Goal: Task Accomplishment & Management: Manage account settings

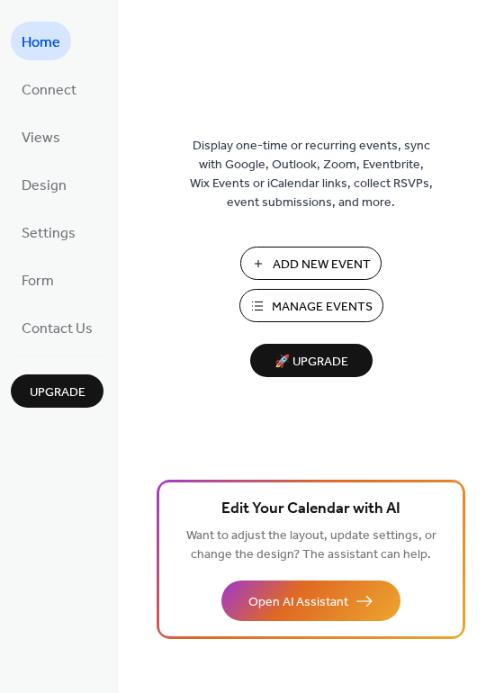
click at [285, 300] on span "Manage Events" at bounding box center [322, 307] width 101 height 19
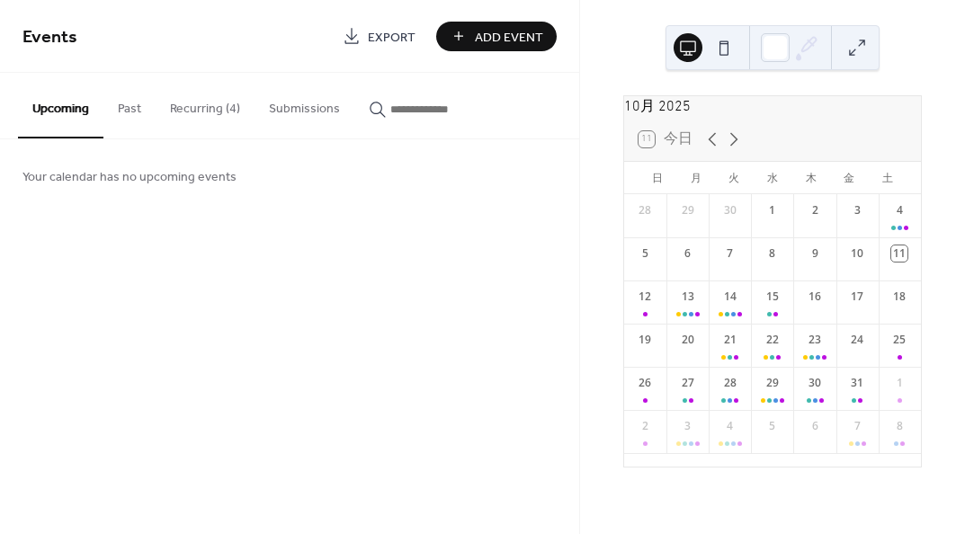
click at [218, 107] on button "Recurring (4)" at bounding box center [205, 105] width 99 height 64
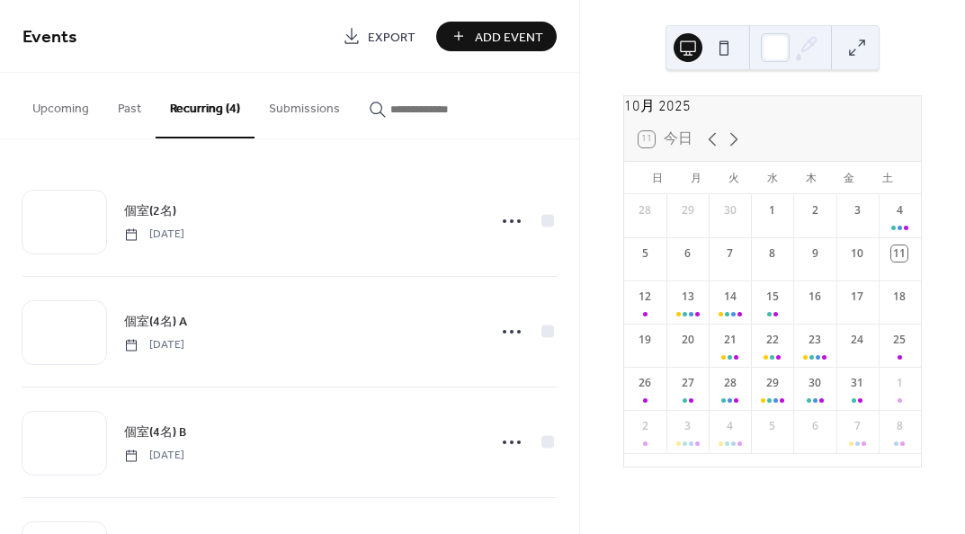
click at [160, 219] on span "個室(2名)" at bounding box center [150, 211] width 52 height 19
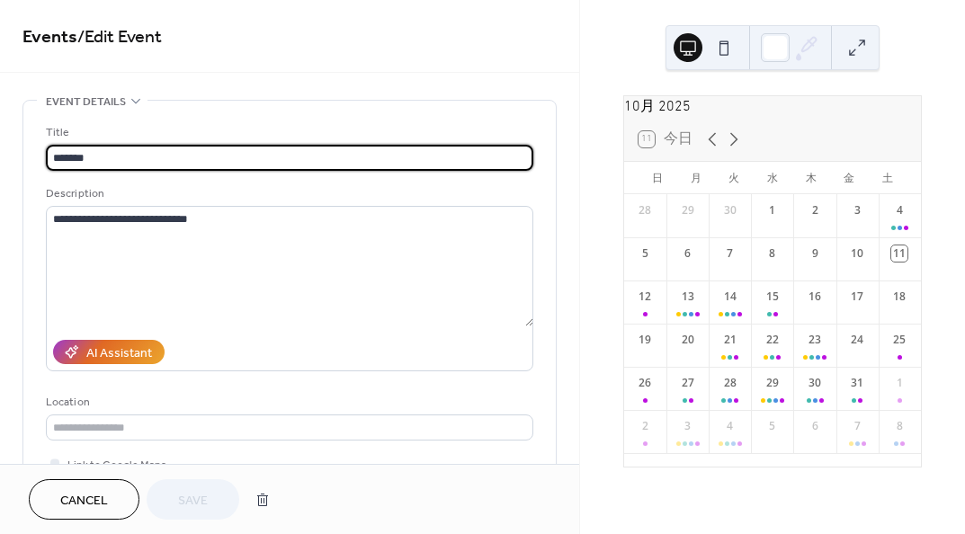
type input "**********"
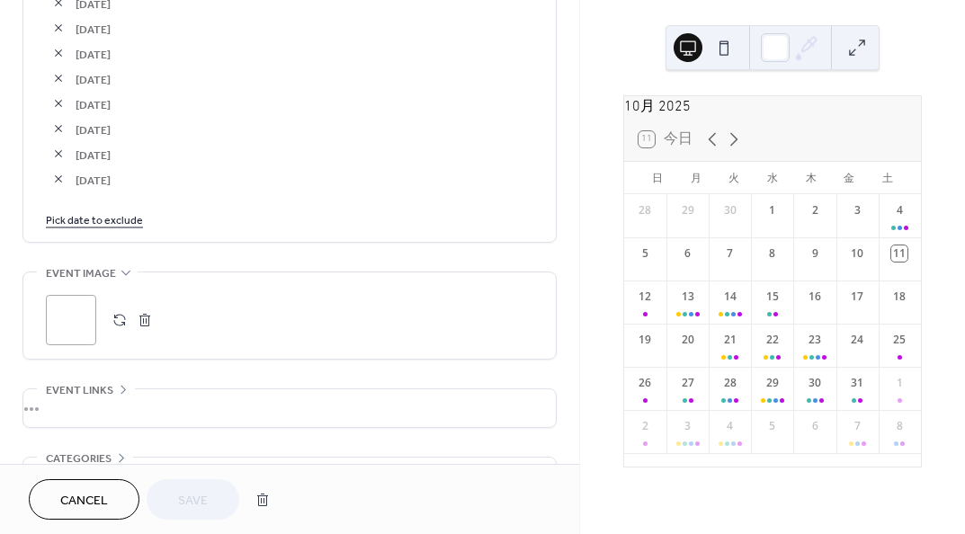
scroll to position [3598, 0]
click at [105, 219] on link "Pick date to exclude" at bounding box center [94, 217] width 97 height 19
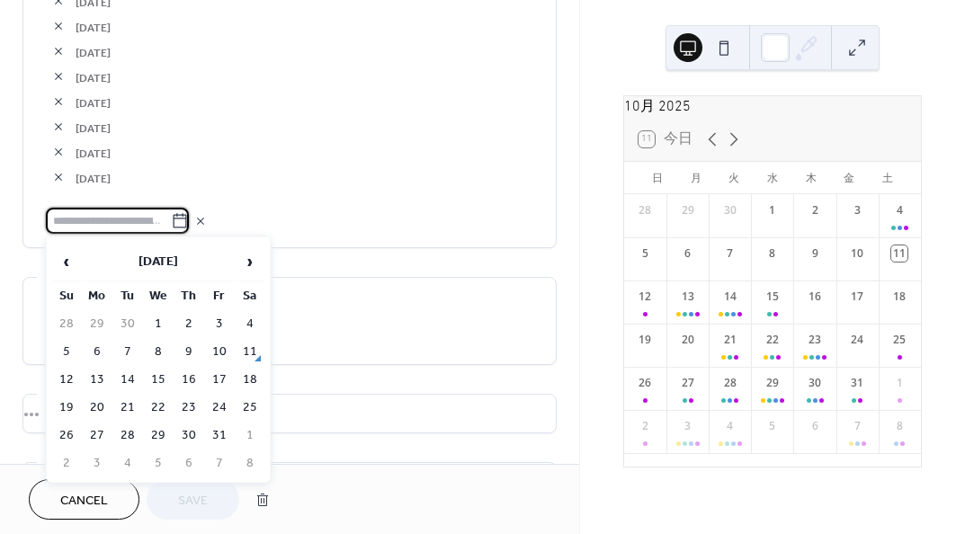
click at [247, 321] on td "4" at bounding box center [250, 324] width 29 height 26
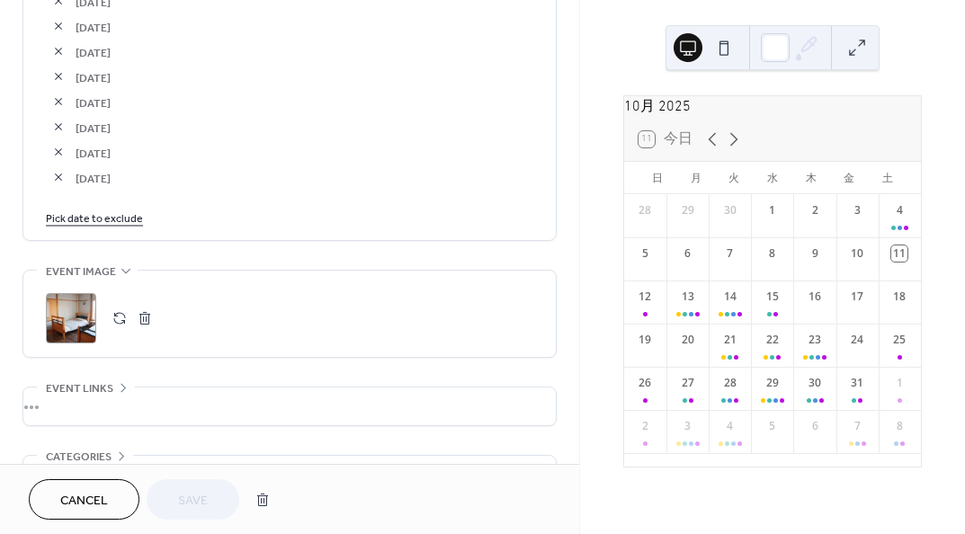
click at [82, 492] on span "Cancel" at bounding box center [84, 501] width 48 height 19
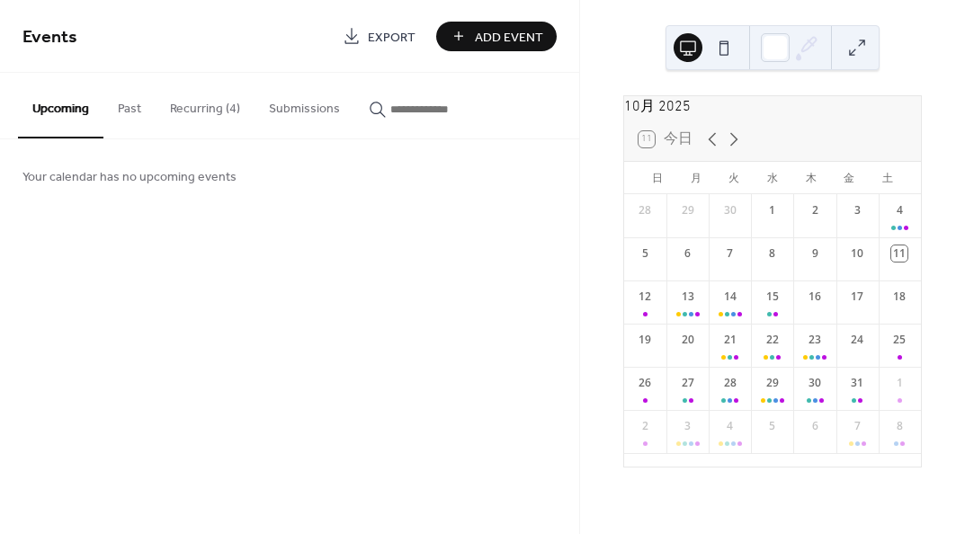
click at [214, 105] on button "Recurring (4)" at bounding box center [205, 105] width 99 height 64
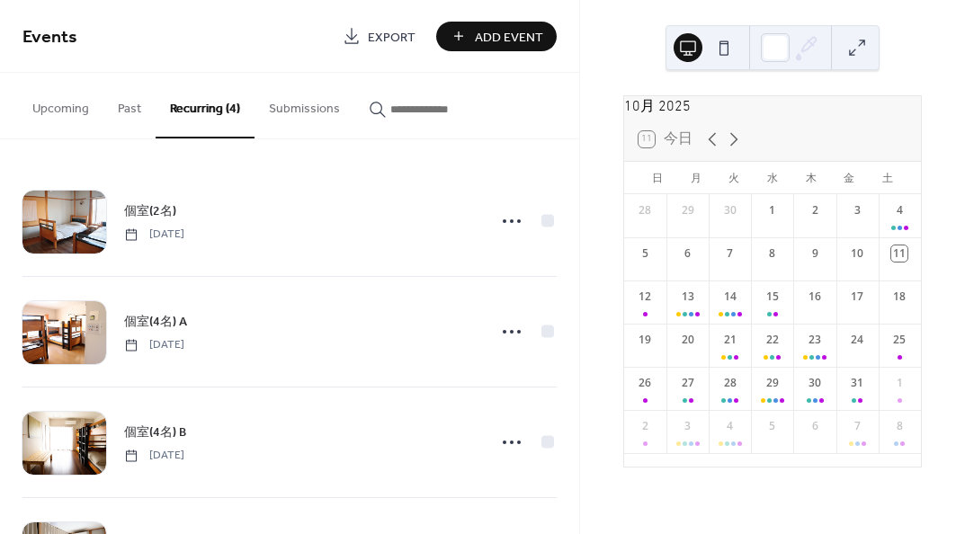
click at [158, 323] on span "個室(4名) A" at bounding box center [155, 322] width 63 height 19
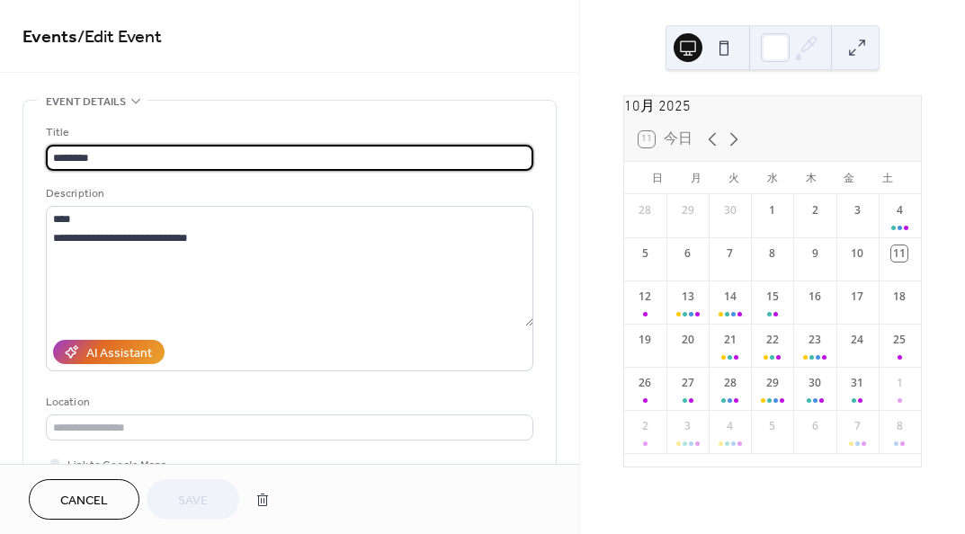
type input "**********"
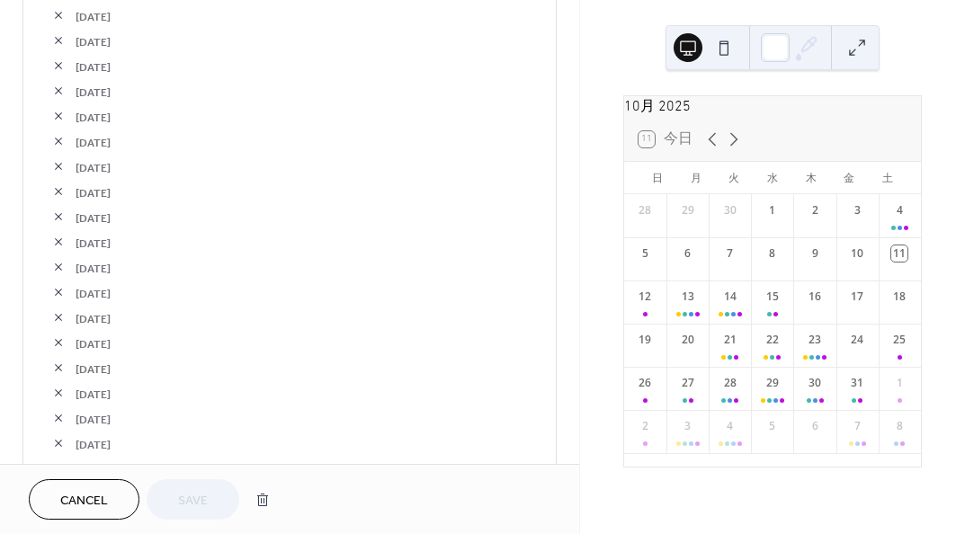
scroll to position [3238, 0]
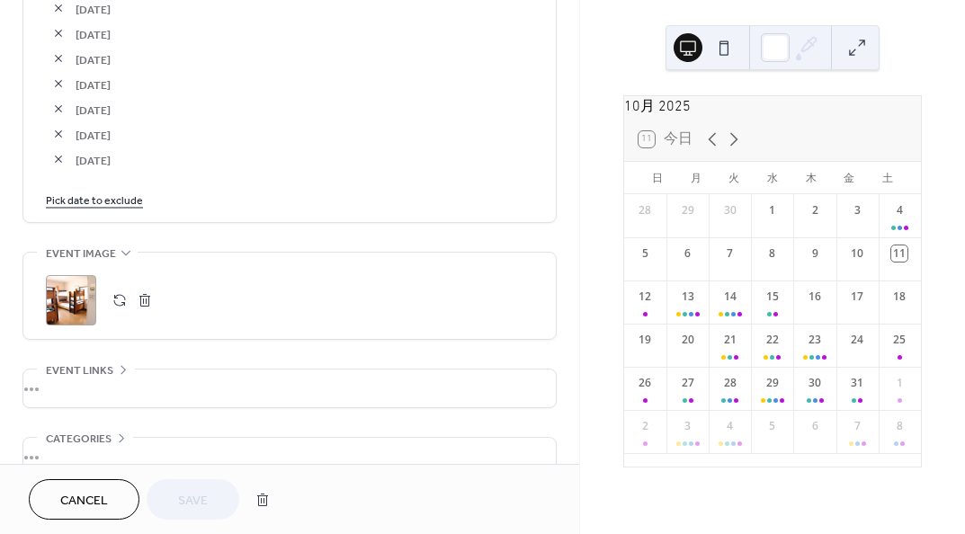
click at [112, 200] on link "Pick date to exclude" at bounding box center [94, 199] width 97 height 19
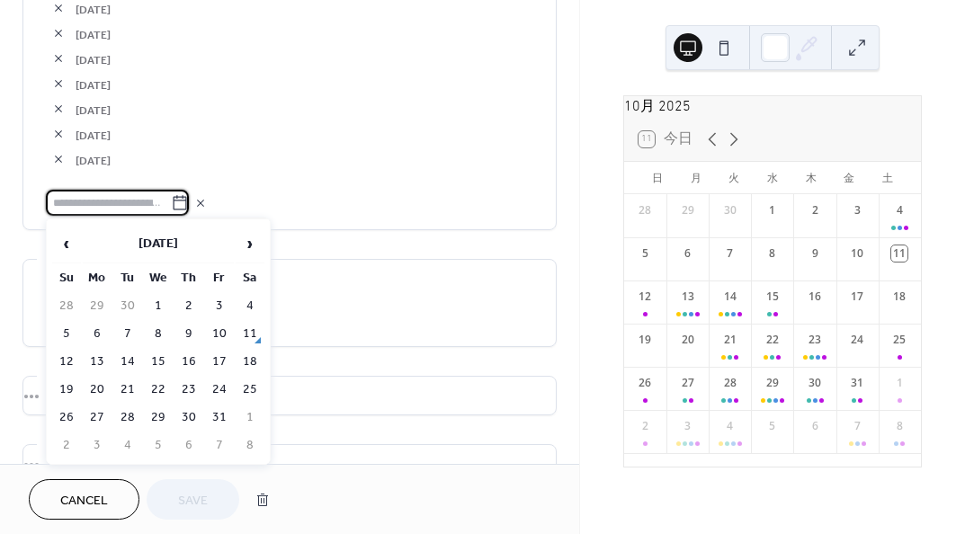
click at [250, 312] on td "4" at bounding box center [250, 306] width 29 height 26
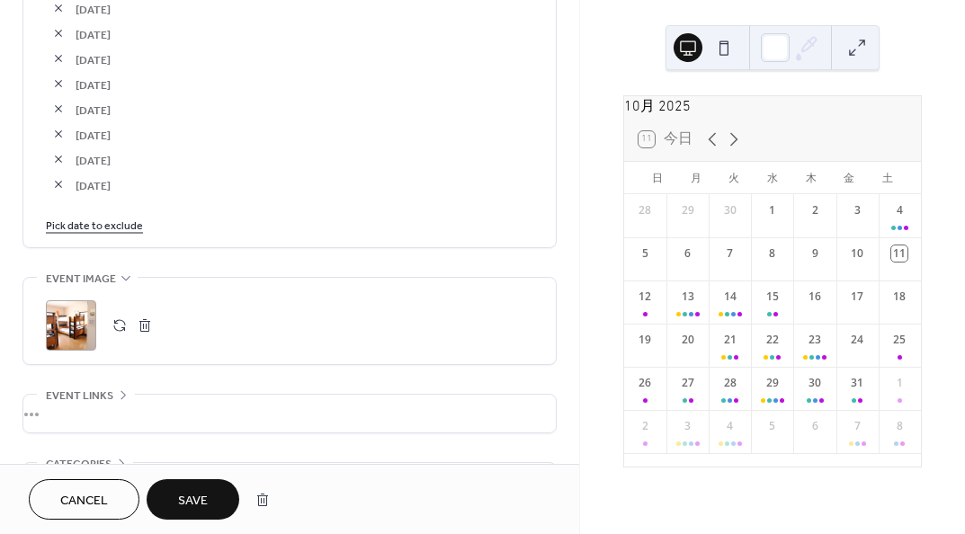
click at [191, 496] on span "Save" at bounding box center [193, 501] width 30 height 19
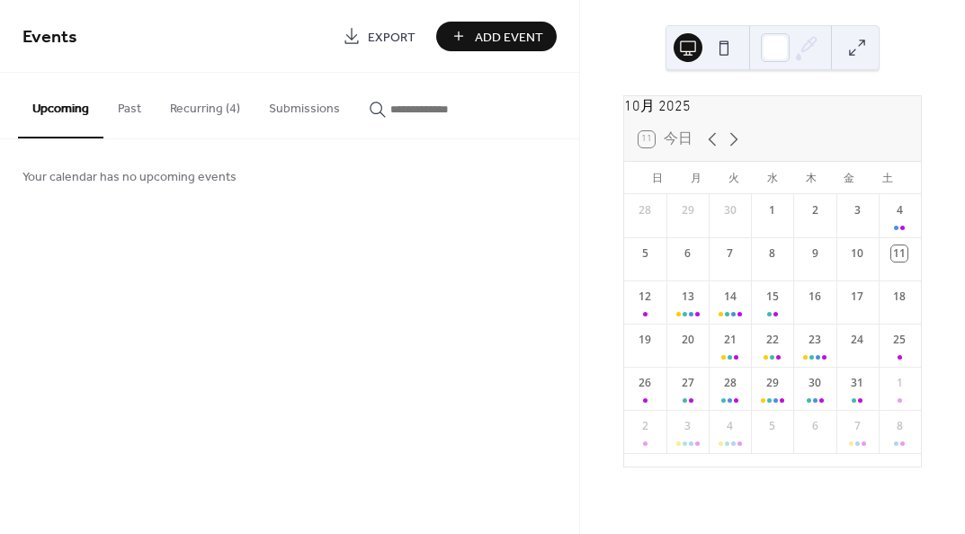
click at [216, 112] on button "Recurring (4)" at bounding box center [205, 105] width 99 height 64
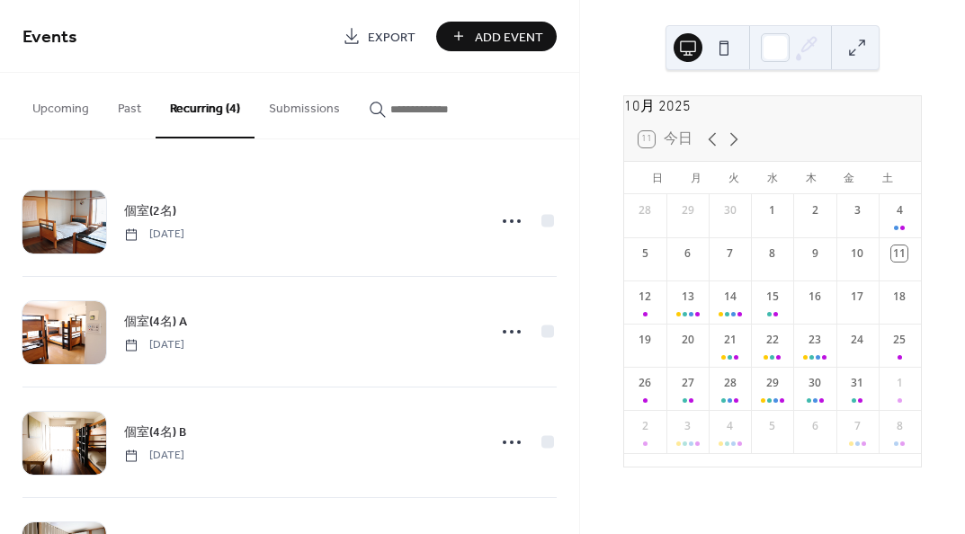
click at [164, 431] on span "個室(4名) B" at bounding box center [155, 433] width 62 height 19
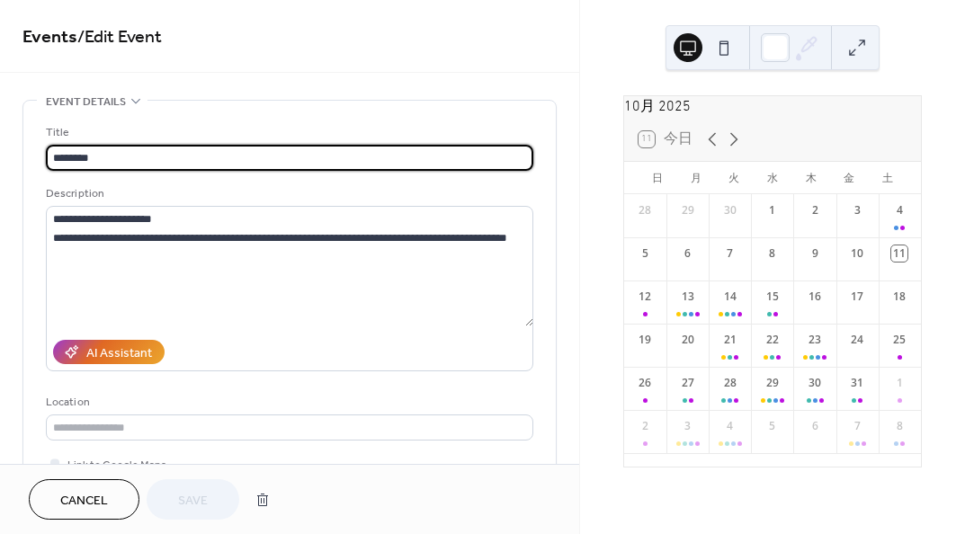
type input "**********"
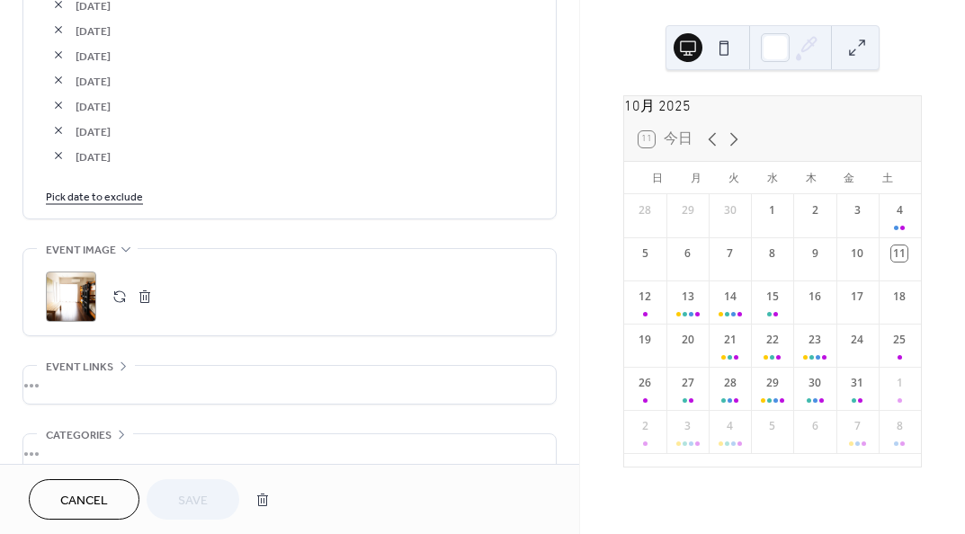
scroll to position [3435, 0]
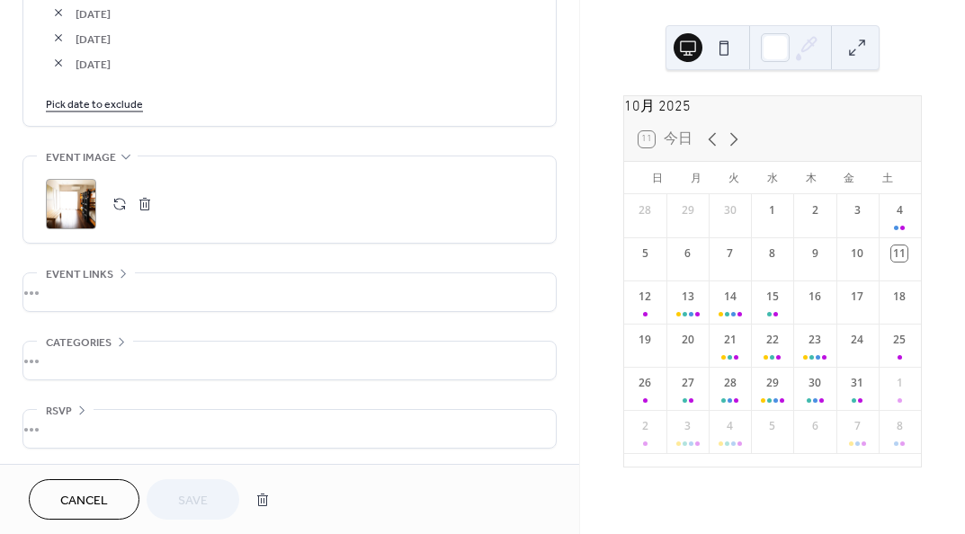
click at [125, 103] on link "Pick date to exclude" at bounding box center [94, 103] width 97 height 19
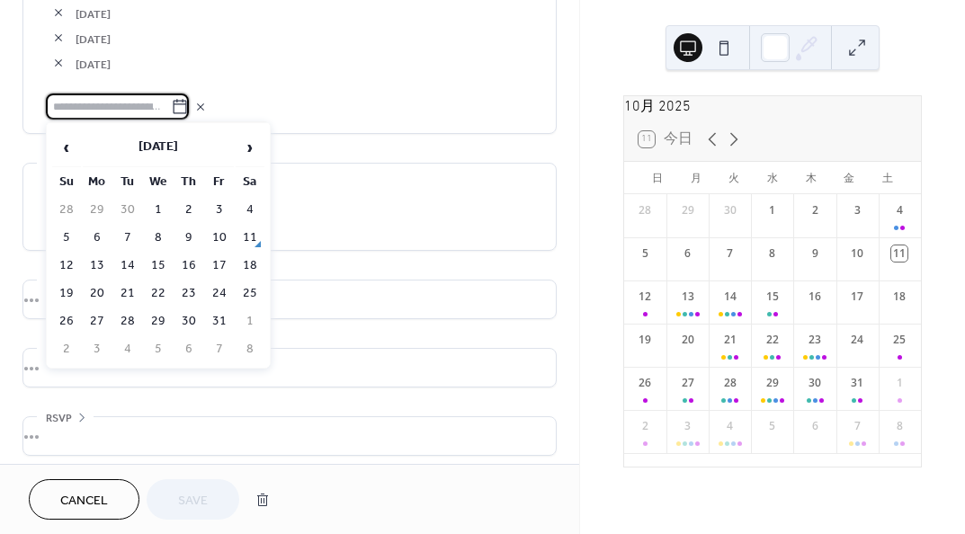
click at [249, 202] on td "4" at bounding box center [250, 210] width 29 height 26
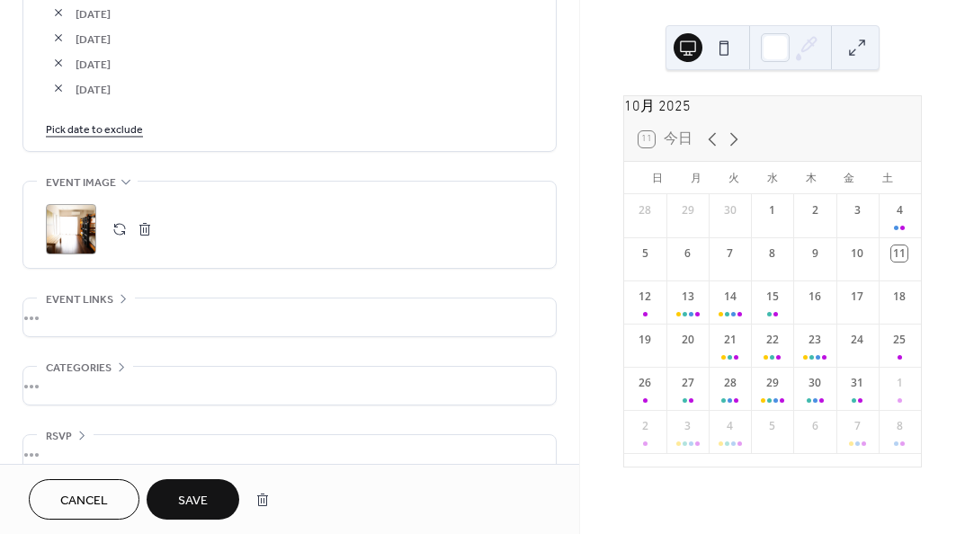
click at [206, 494] on span "Save" at bounding box center [193, 501] width 30 height 19
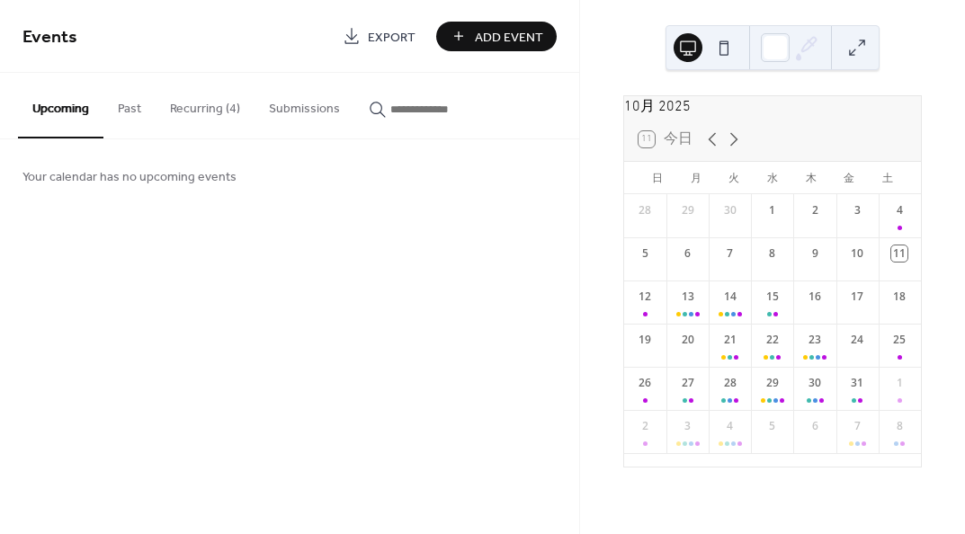
click at [197, 103] on button "Recurring (4)" at bounding box center [205, 105] width 99 height 64
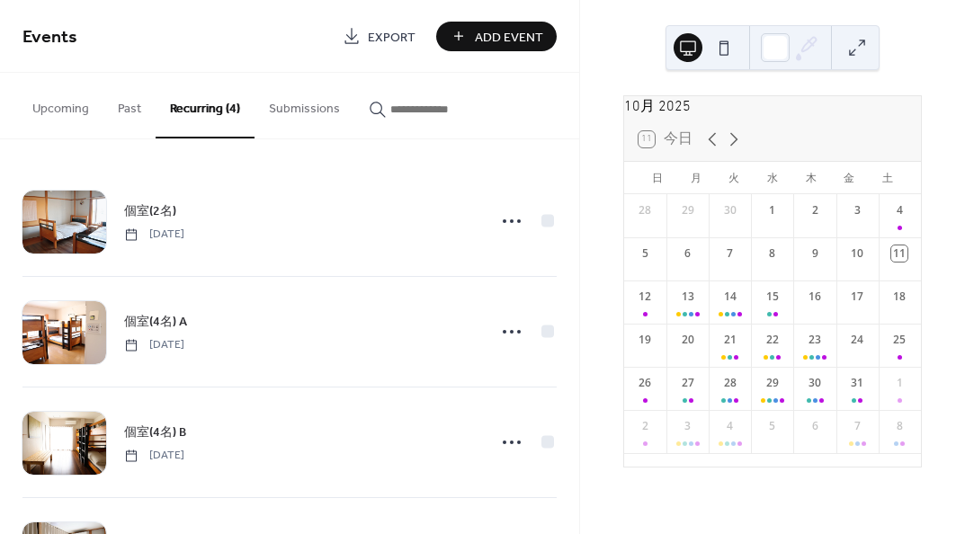
scroll to position [99, 0]
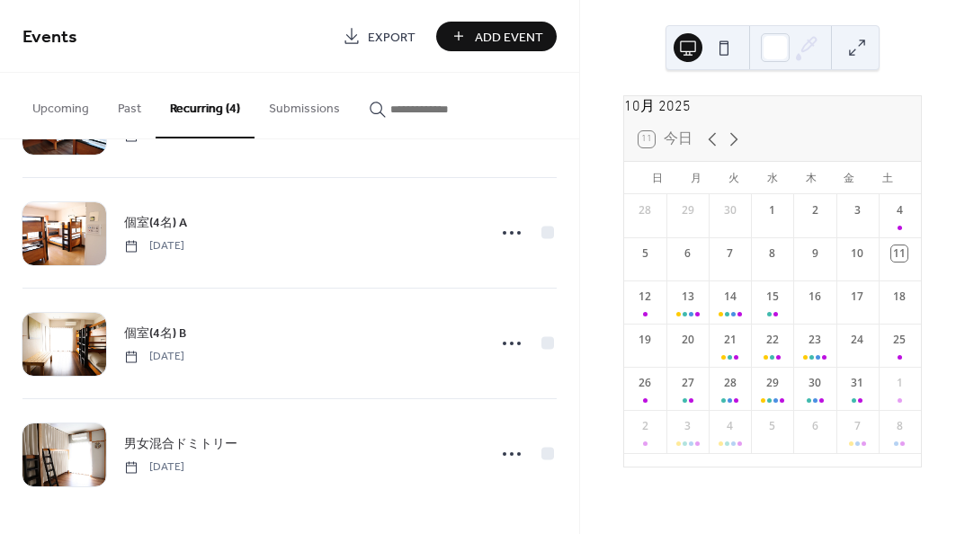
click at [184, 442] on span "男女混合ドミトリー" at bounding box center [180, 444] width 113 height 19
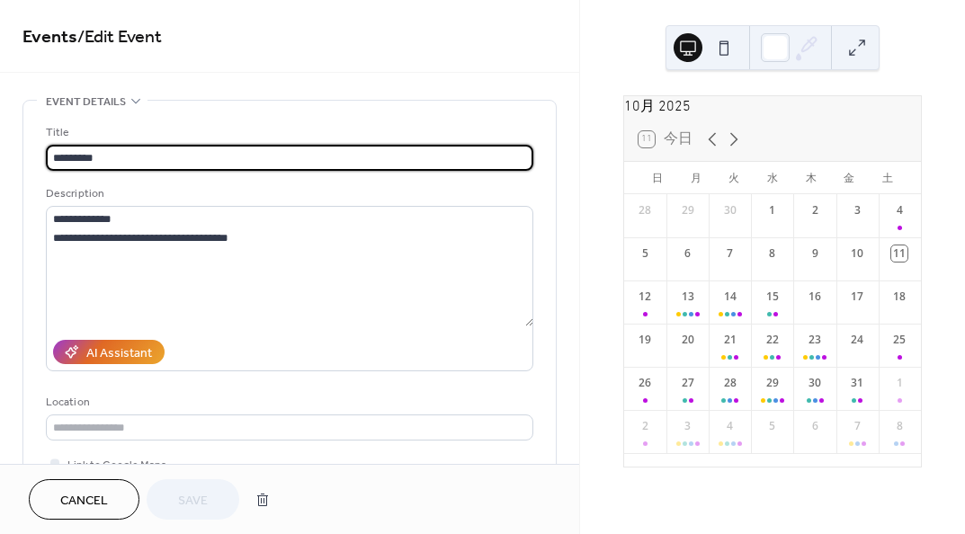
type input "**********"
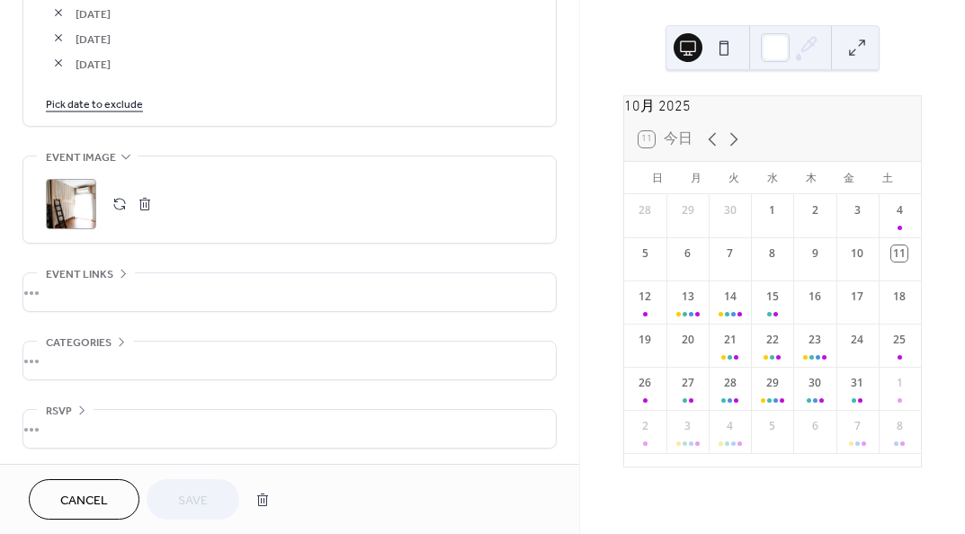
scroll to position [2993, 0]
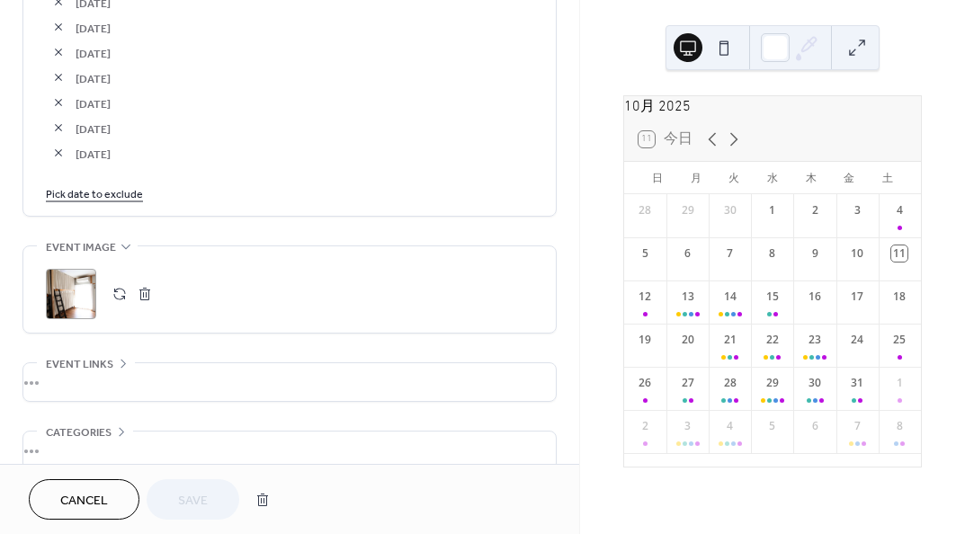
click at [117, 186] on link "Pick date to exclude" at bounding box center [94, 193] width 97 height 19
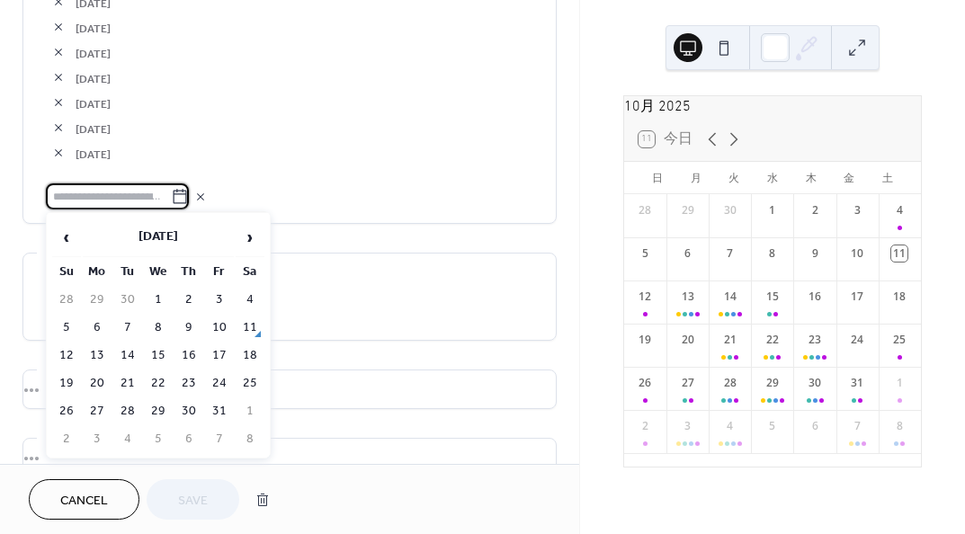
click at [246, 294] on td "4" at bounding box center [250, 300] width 29 height 26
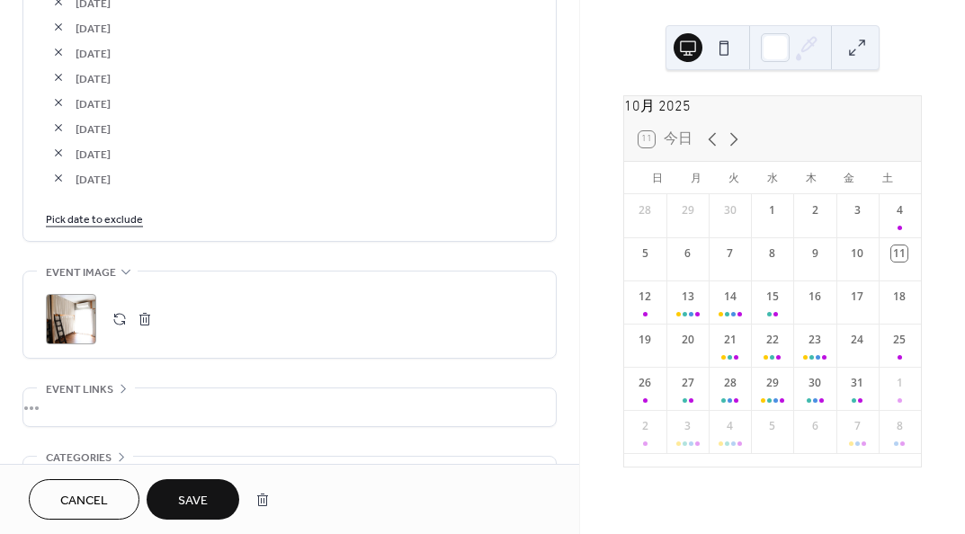
click at [213, 496] on button "Save" at bounding box center [193, 499] width 93 height 40
